Goal: Find contact information: Find contact information

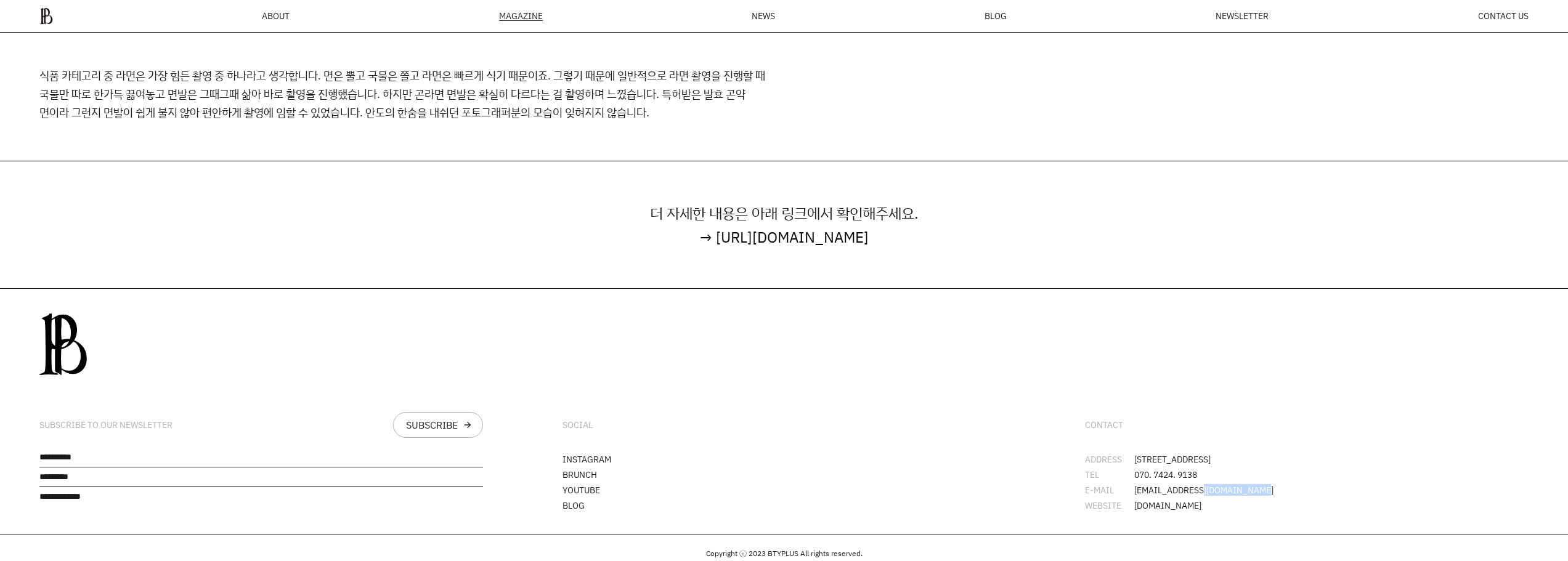
drag, startPoint x: 1255, startPoint y: 469, endPoint x: 1197, endPoint y: 474, distance: 58.2
click at [1197, 486] on li "E-MAIL junghwan.park@btyplus.co.kr" at bounding box center [1307, 490] width 444 height 9
drag, startPoint x: 1292, startPoint y: 463, endPoint x: 1218, endPoint y: 474, distance: 74.8
click at [1291, 463] on ul "ADDRESS 서울시 강남구 봉은사로30길 76 오피스B역삼 L1 TEL 070. 7424. 9138 E-MAIL junghwan.park@b…" at bounding box center [1307, 482] width 444 height 55
click at [1213, 501] on li "WEBSITE www.btyplus.co.kr" at bounding box center [1307, 506] width 444 height 9
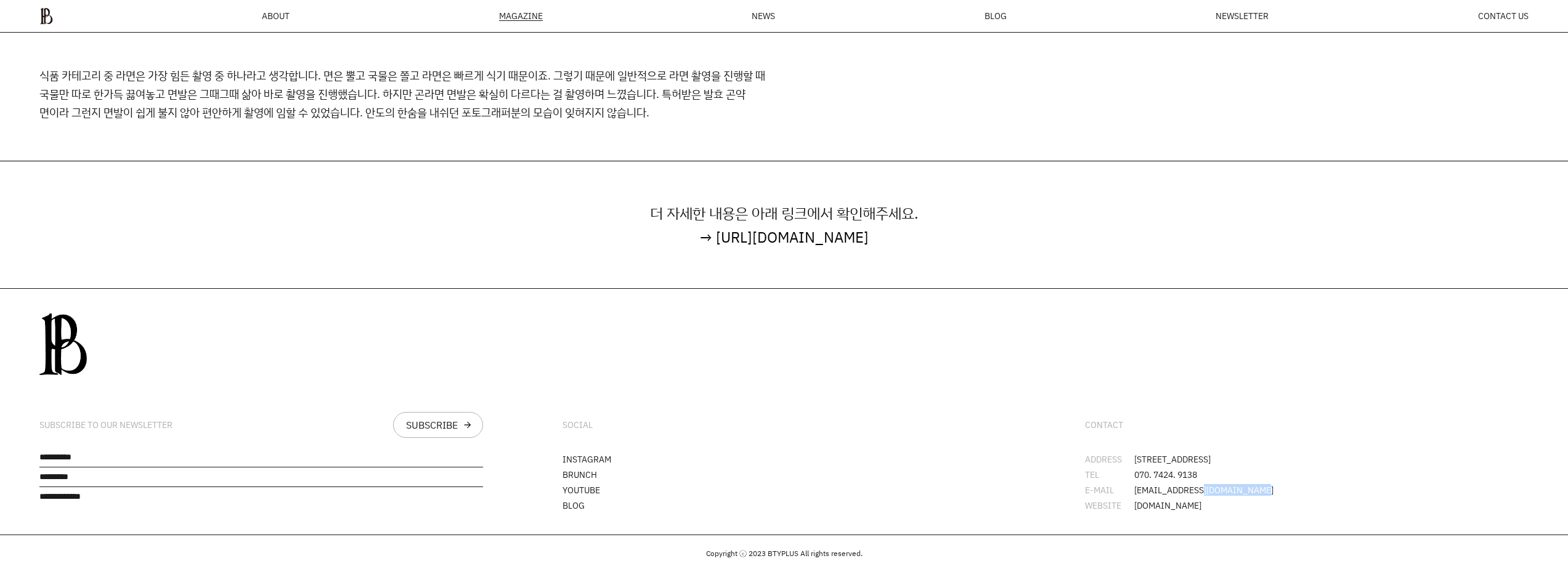
drag, startPoint x: 1201, startPoint y: 473, endPoint x: 1257, endPoint y: 466, distance: 56.4
click at [1257, 466] on ul "ADDRESS 서울시 강남구 봉은사로30길 76 오피스B역삼 L1 TEL 070. 7424. 9138 E-MAIL junghwan.park@b…" at bounding box center [1307, 482] width 444 height 55
click at [1345, 455] on li "ADDRESS 서울시 강남구 봉은사로30길 76 오피스B역삼 L1" at bounding box center [1307, 459] width 444 height 9
drag, startPoint x: 1221, startPoint y: 470, endPoint x: 1261, endPoint y: 465, distance: 40.3
click at [1261, 465] on ul "ADDRESS 서울시 강남구 봉은사로30길 76 오피스B역삼 L1 TEL 070. 7424. 9138 E-MAIL junghwan.park@b…" at bounding box center [1307, 482] width 444 height 55
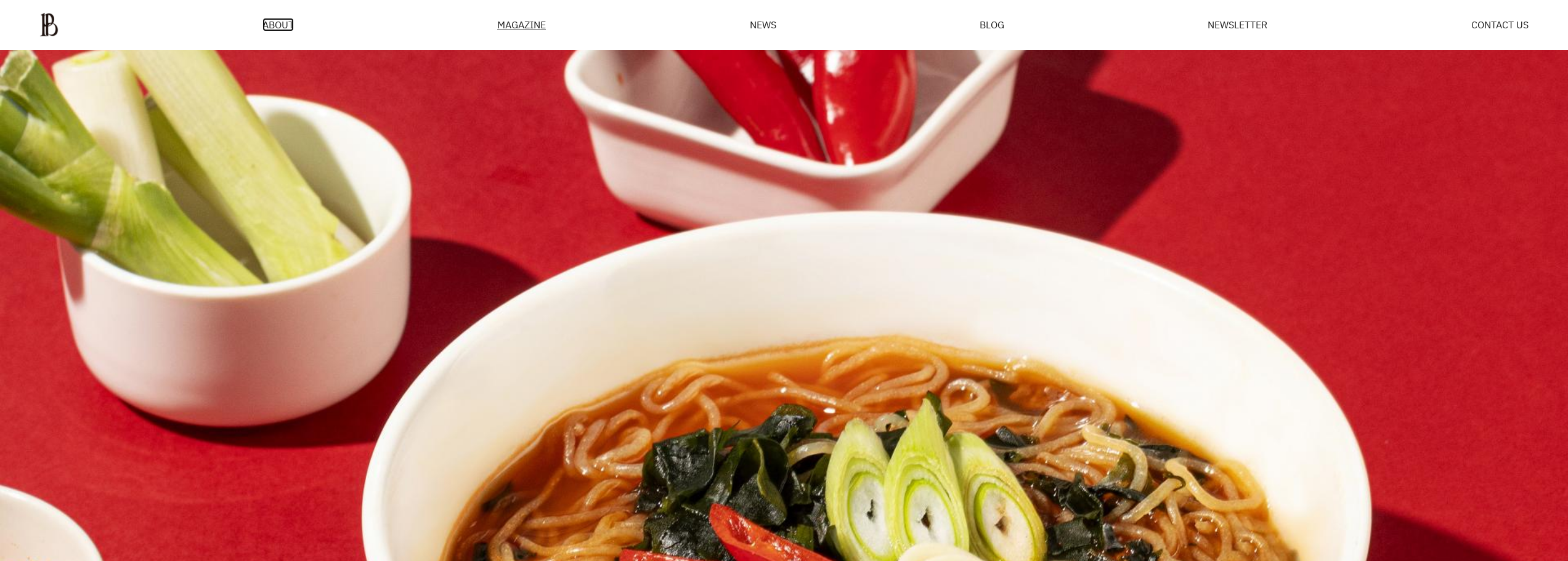
click at [270, 22] on span "ABOUT" at bounding box center [278, 24] width 31 height 10
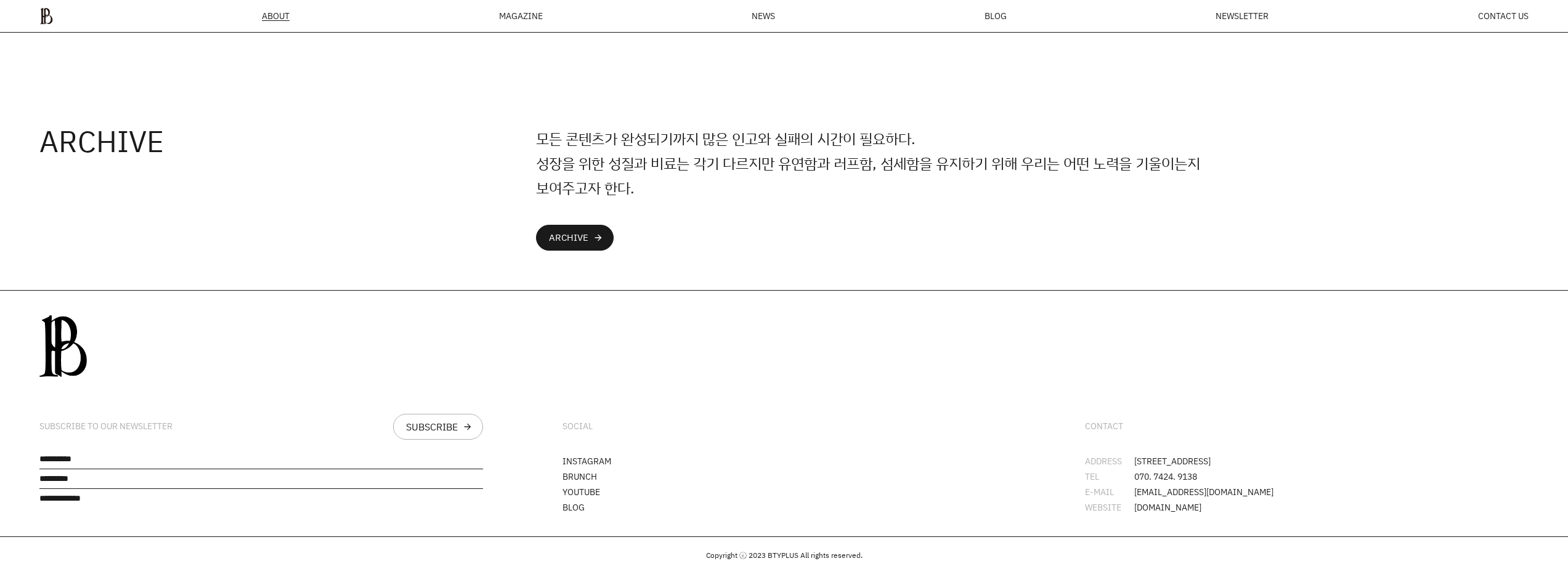
scroll to position [3362, 0]
